Goal: Information Seeking & Learning: Learn about a topic

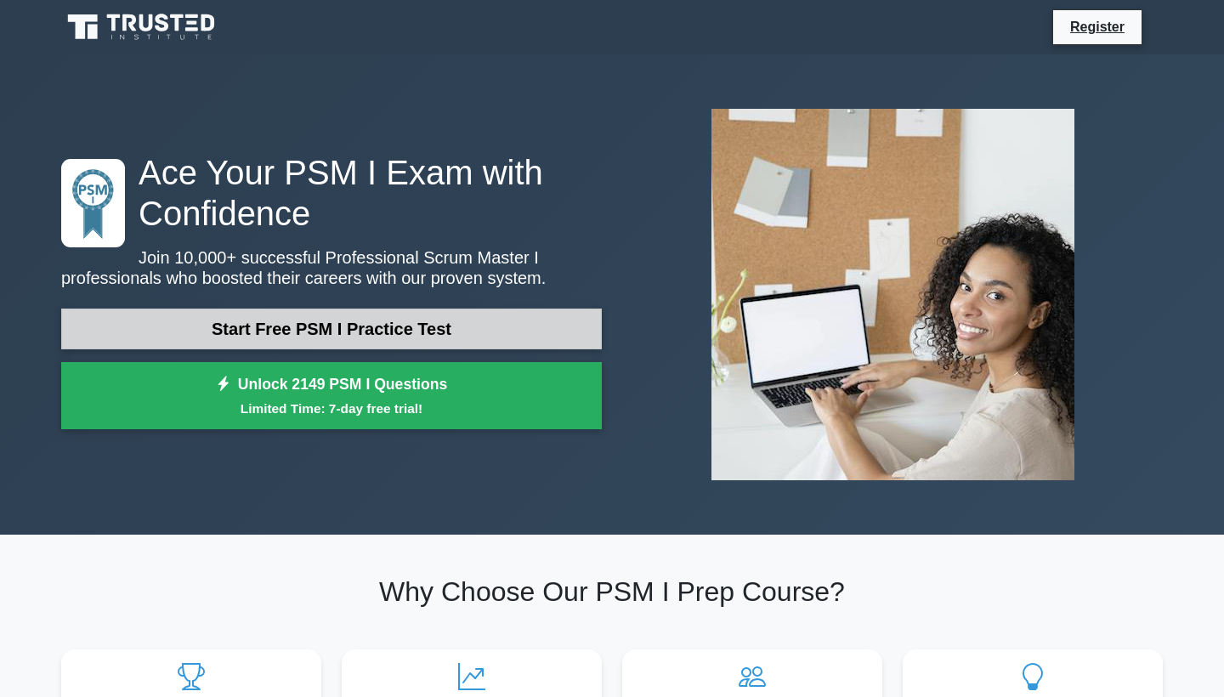
click at [268, 335] on link "Start Free PSM I Practice Test" at bounding box center [331, 329] width 541 height 41
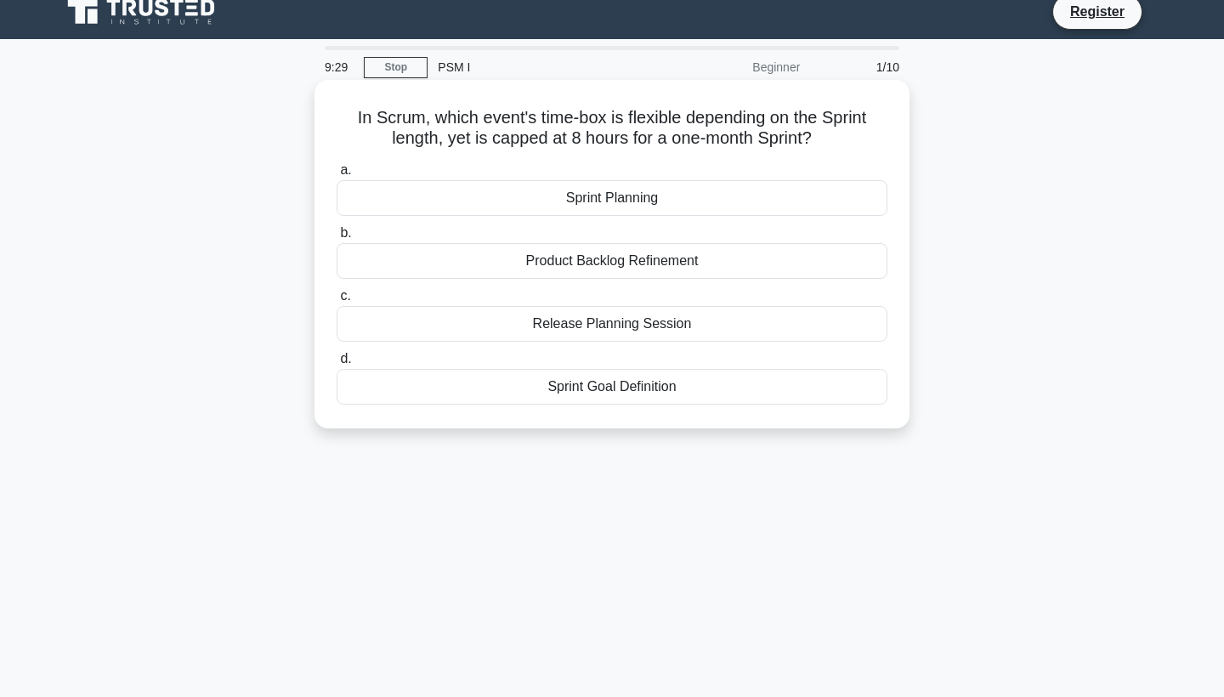
scroll to position [4, 0]
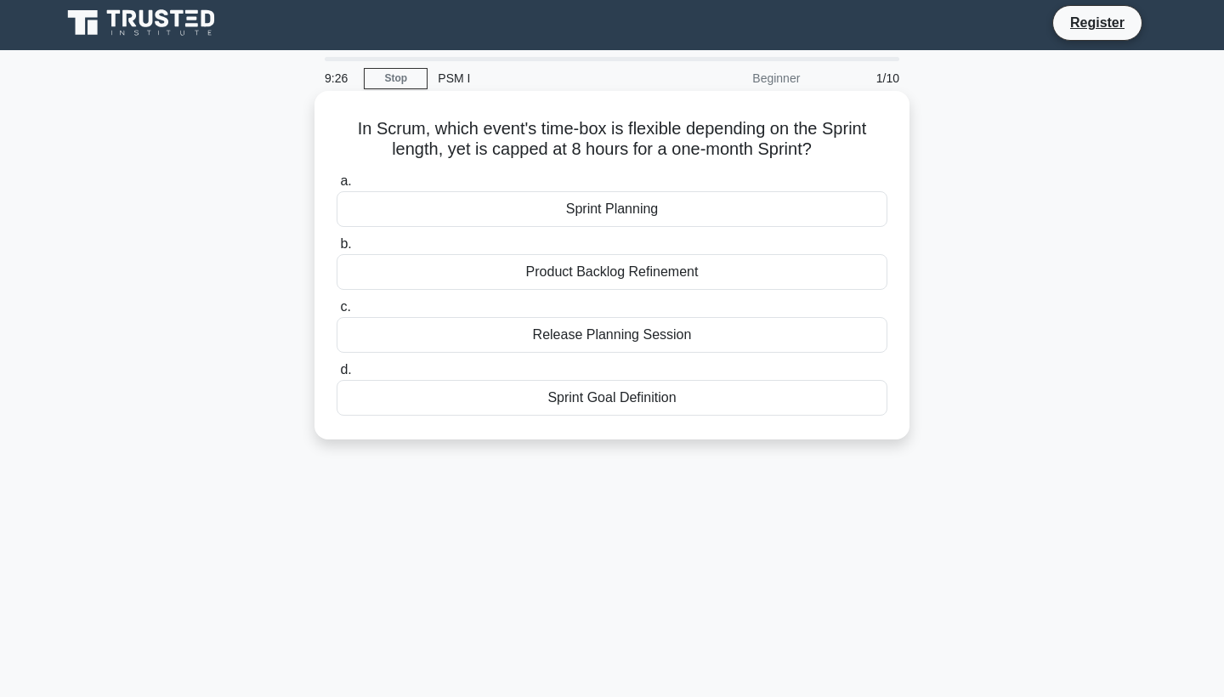
click at [400, 207] on div "Sprint Planning" at bounding box center [612, 209] width 551 height 36
click at [337, 187] on input "a. Sprint Planning" at bounding box center [337, 181] width 0 height 11
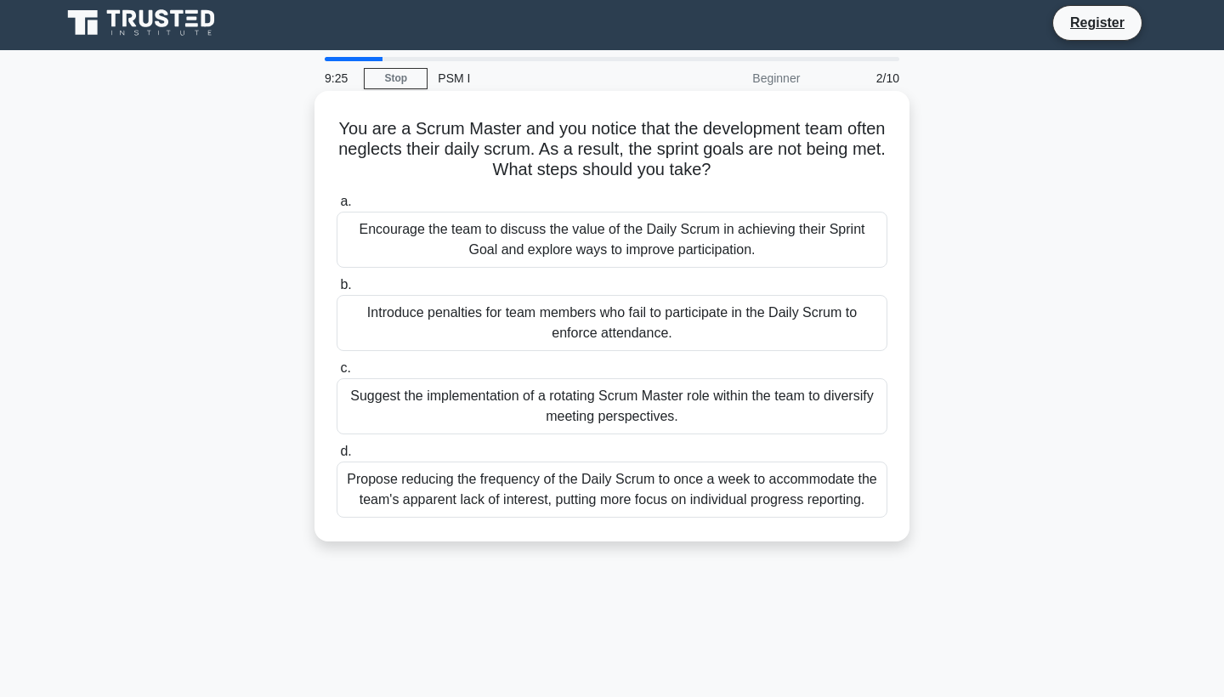
scroll to position [0, 0]
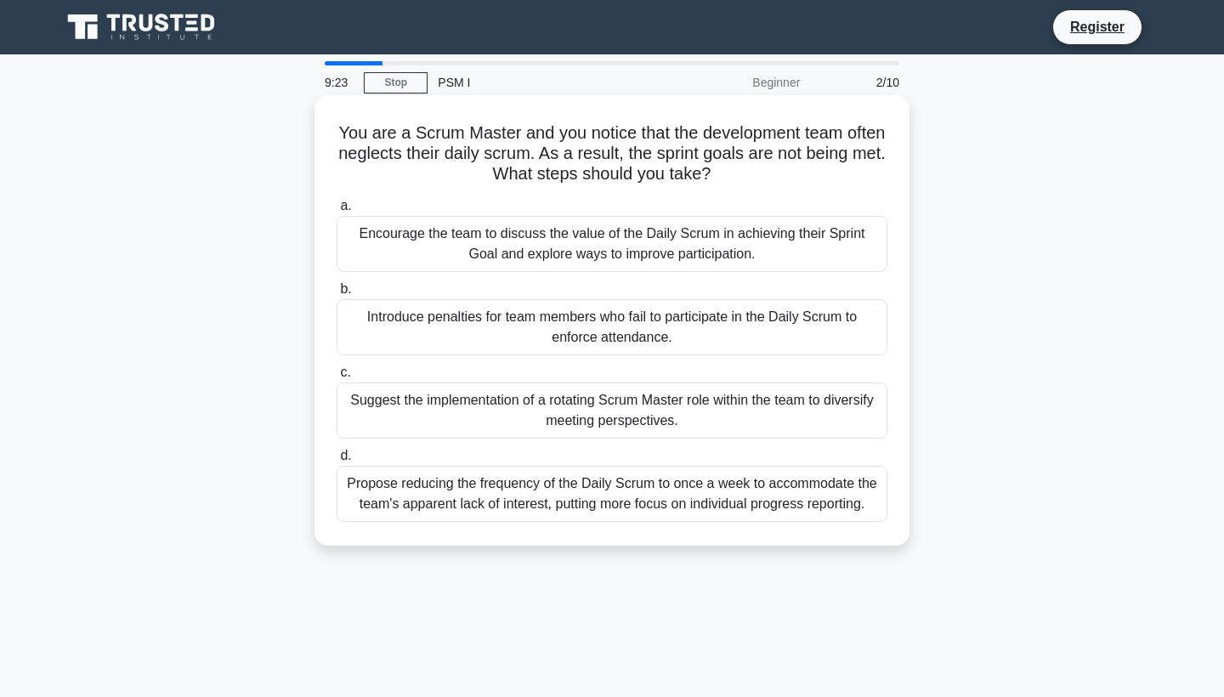
click at [404, 229] on div "Encourage the team to discuss the value of the Daily Scrum in achieving their S…" at bounding box center [612, 244] width 551 height 56
click at [337, 212] on input "a. Encourage the team to discuss the value of the Daily Scrum in achieving thei…" at bounding box center [337, 206] width 0 height 11
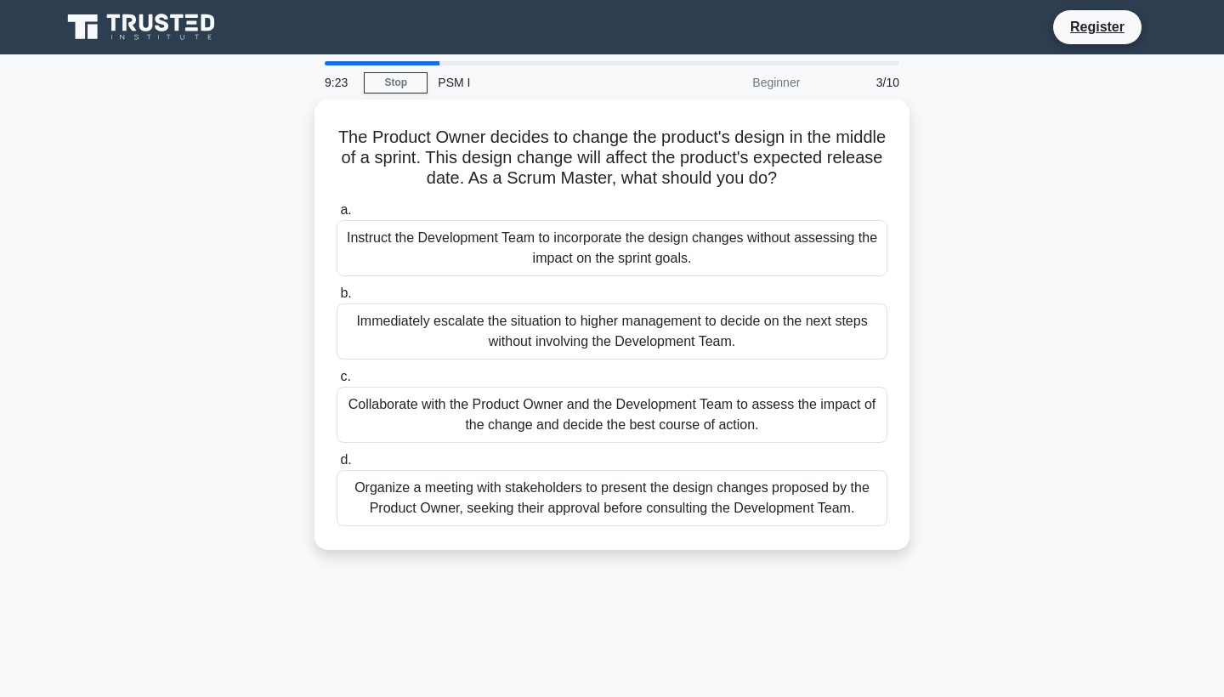
click at [404, 229] on div "Instruct the Development Team to incorporate the design changes without assessi…" at bounding box center [612, 248] width 551 height 56
click at [337, 216] on input "a. Instruct the Development Team to incorporate the design changes without asse…" at bounding box center [337, 210] width 0 height 11
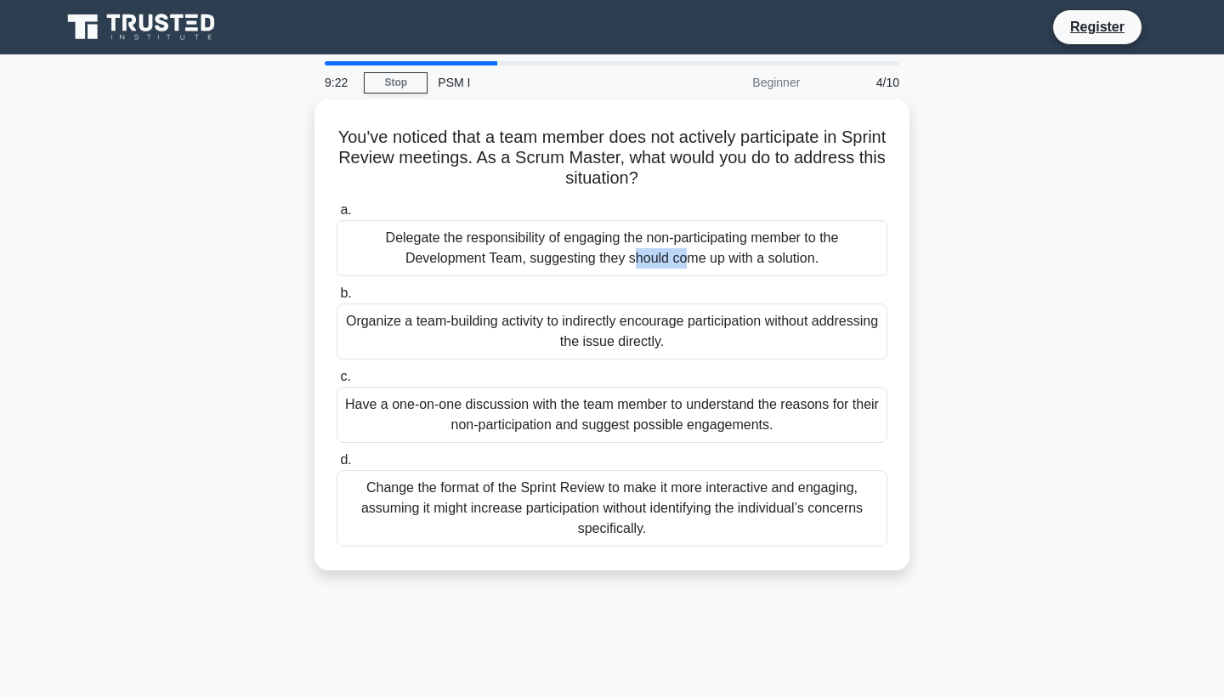
click at [404, 229] on div "Delegate the responsibility of engaging the non-participating member to the Dev…" at bounding box center [612, 248] width 551 height 56
click at [337, 216] on input "a. Delegate the responsibility of engaging the non-participating member to the …" at bounding box center [337, 210] width 0 height 11
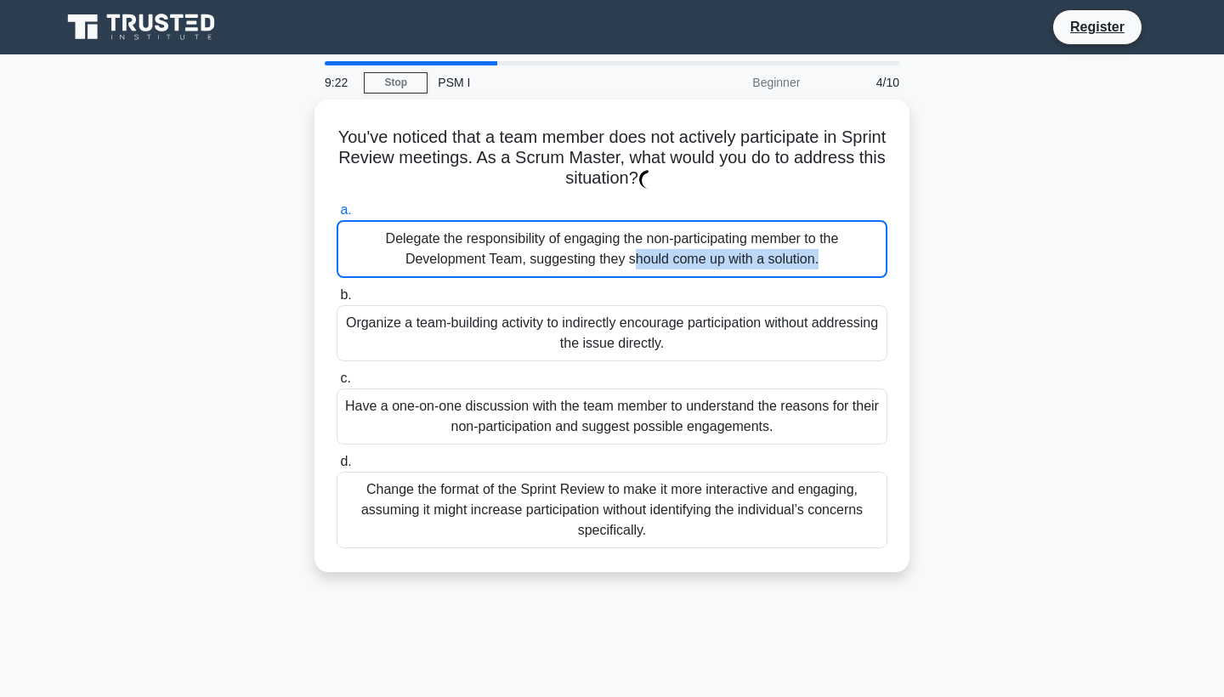
click at [404, 229] on div "Delegate the responsibility of engaging the non-participating member to the Dev…" at bounding box center [612, 249] width 551 height 58
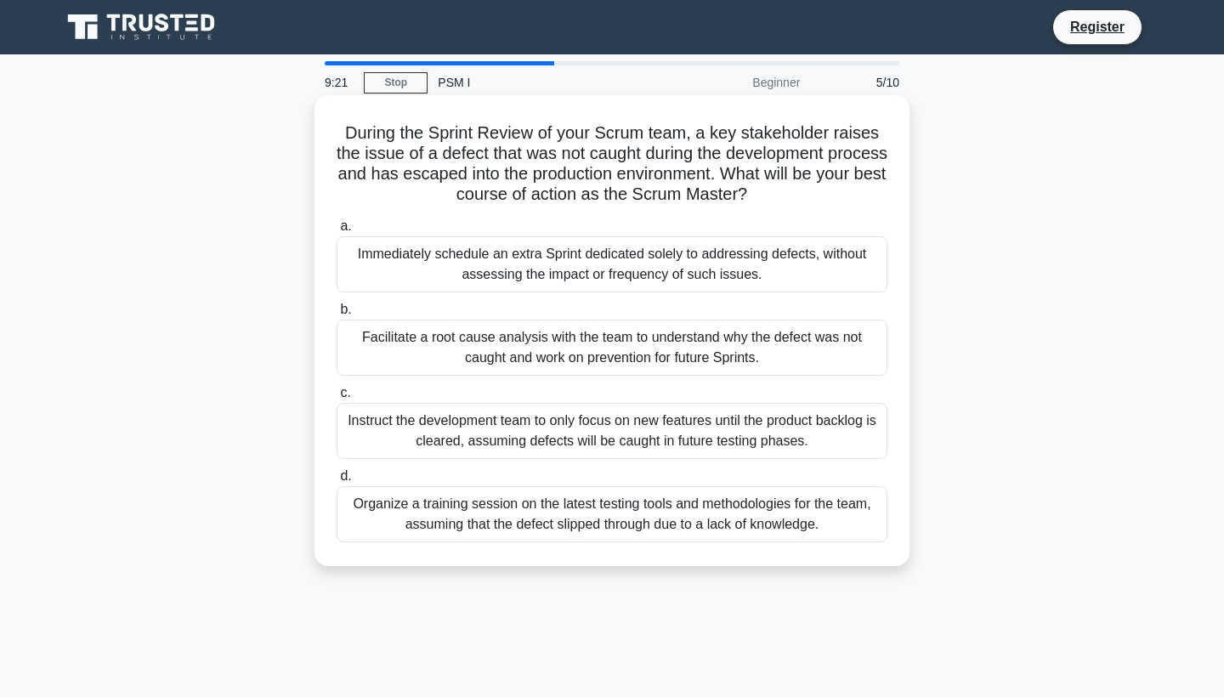
click at [401, 257] on div "Immediately schedule an extra Sprint dedicated solely to addressing defects, wi…" at bounding box center [612, 264] width 551 height 56
click at [337, 232] on input "a. Immediately schedule an extra Sprint dedicated solely to addressing defects,…" at bounding box center [337, 226] width 0 height 11
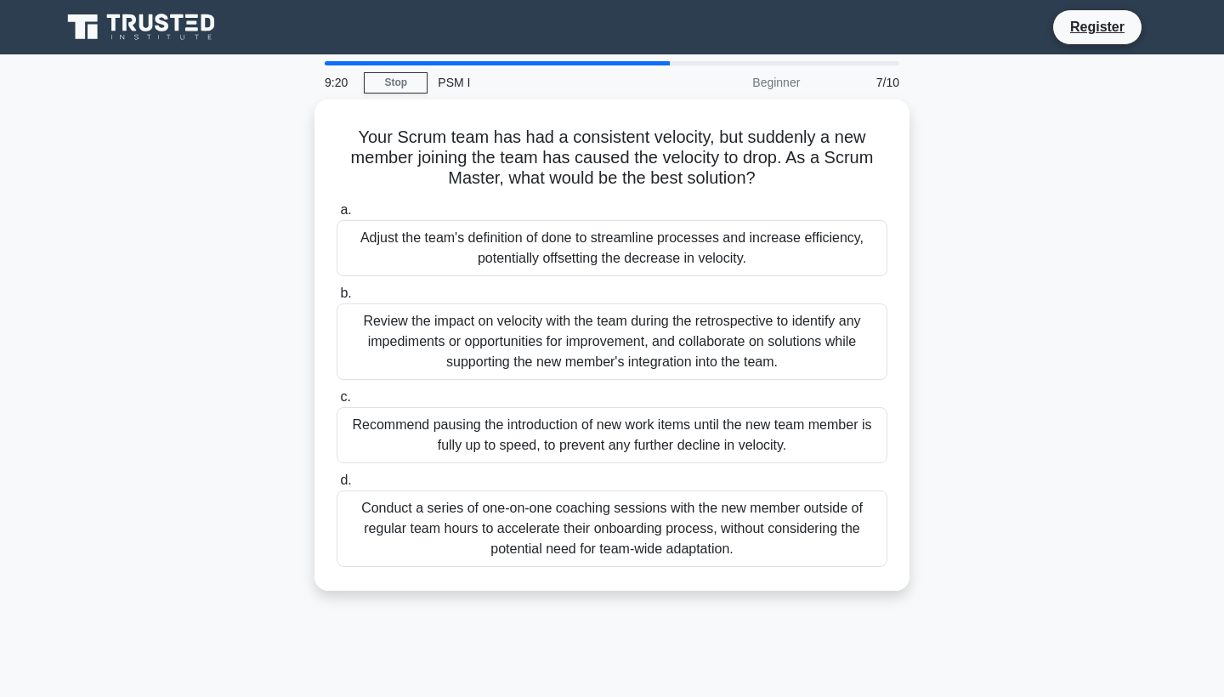
click at [401, 257] on div "Adjust the team's definition of done to streamline processes and increase effic…" at bounding box center [612, 248] width 551 height 56
click at [337, 216] on input "a. Adjust the team's definition of done to streamline processes and increase ef…" at bounding box center [337, 210] width 0 height 11
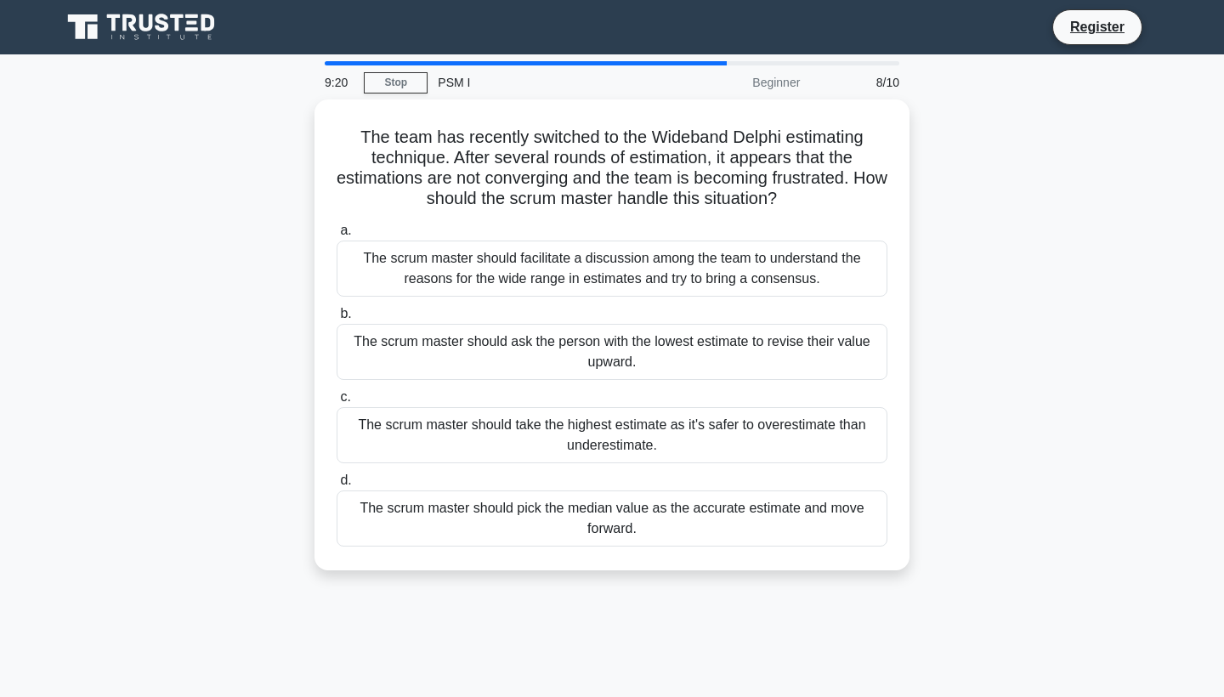
click at [401, 257] on div "The scrum master should facilitate a discussion among the team to understand th…" at bounding box center [612, 269] width 551 height 56
click at [337, 236] on input "a. The scrum master should facilitate a discussion among the team to understand…" at bounding box center [337, 230] width 0 height 11
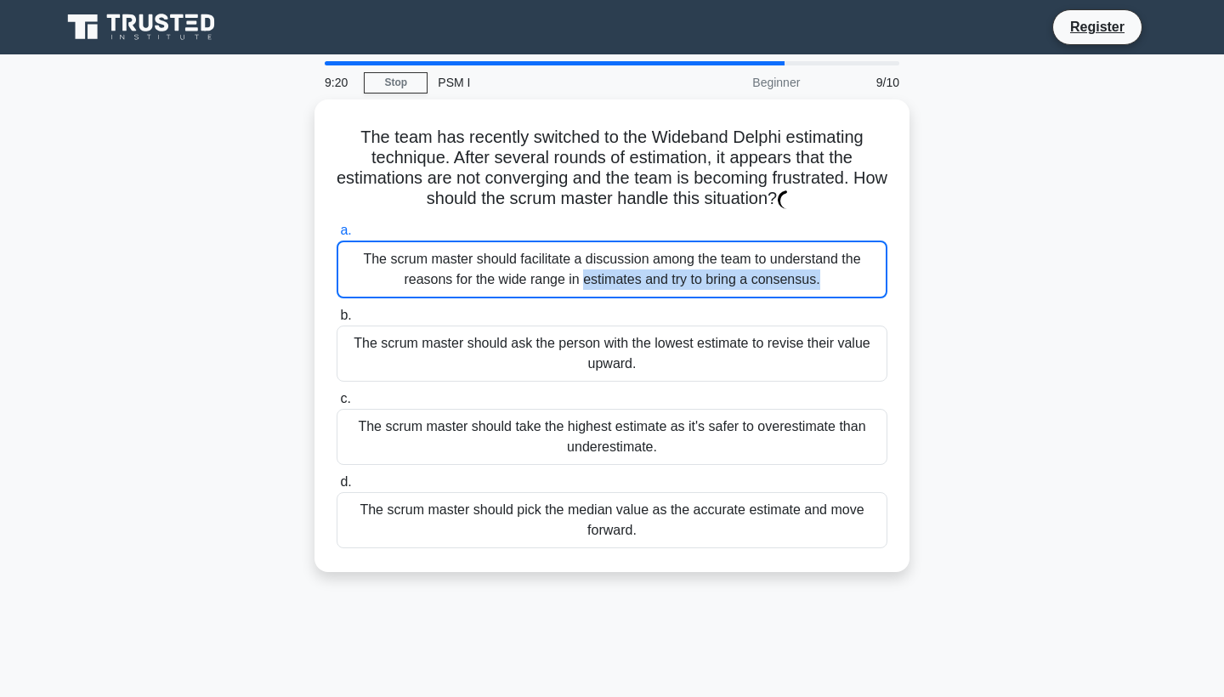
click at [401, 257] on div "The scrum master should facilitate a discussion among the team to understand th…" at bounding box center [612, 270] width 551 height 58
click at [337, 236] on input "a. The scrum master should facilitate a discussion among the team to understand…" at bounding box center [337, 230] width 0 height 11
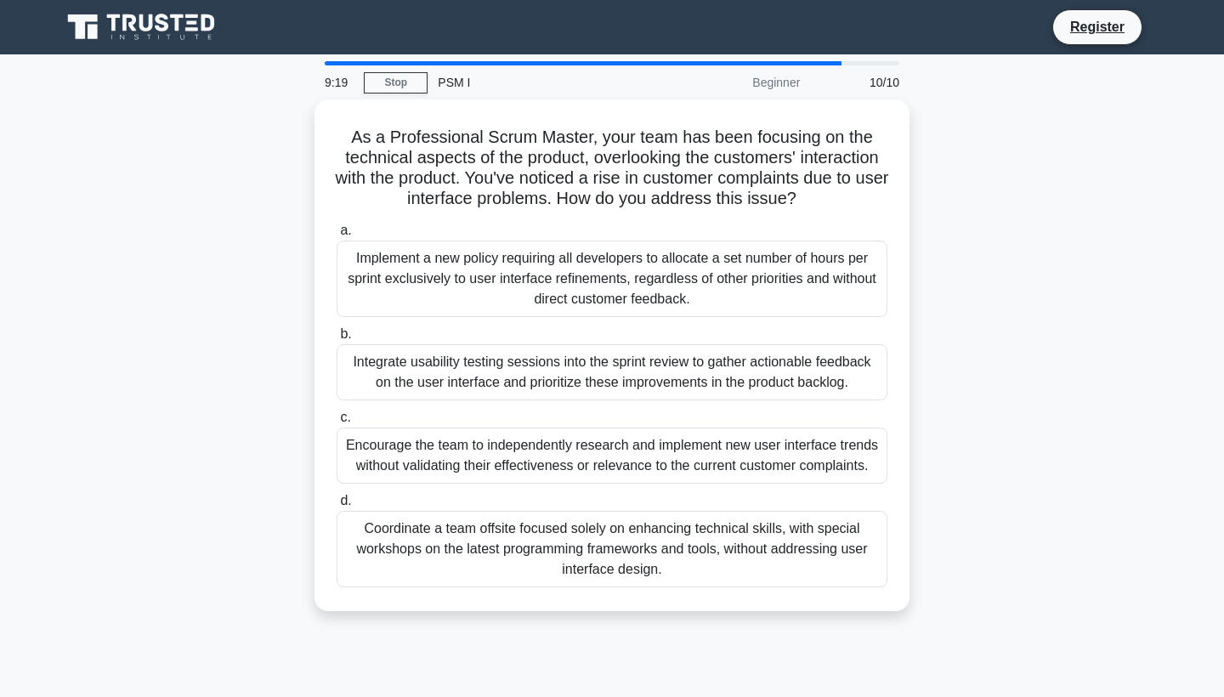
click at [401, 257] on div "Implement a new policy requiring all developers to allocate a set number of hou…" at bounding box center [612, 279] width 551 height 77
click at [337, 236] on input "a. Implement a new policy requiring all developers to allocate a set number of …" at bounding box center [337, 230] width 0 height 11
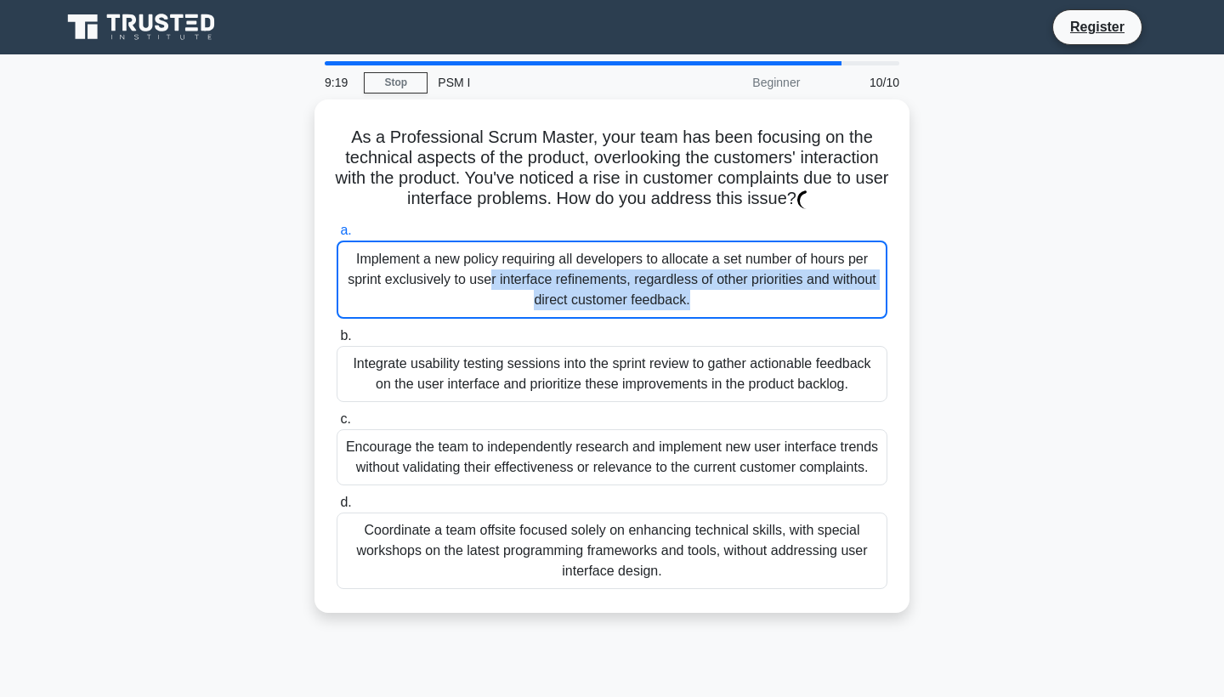
click at [401, 257] on div "Implement a new policy requiring all developers to allocate a set number of hou…" at bounding box center [612, 280] width 551 height 78
click at [337, 236] on input "a. Implement a new policy requiring all developers to allocate a set number of …" at bounding box center [337, 230] width 0 height 11
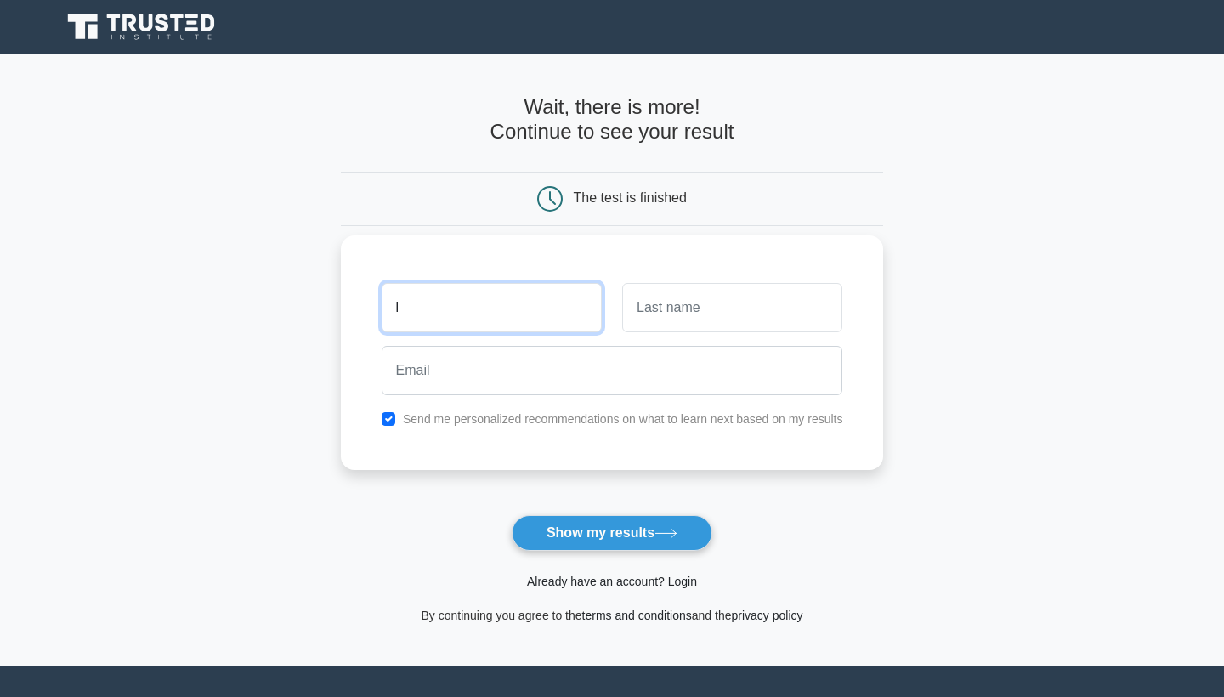
type input "li"
